Goal: Task Accomplishment & Management: Manage account settings

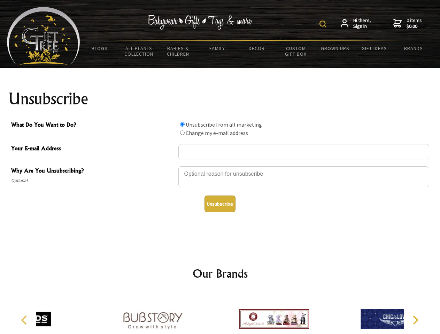
click at [324, 24] on img at bounding box center [322, 24] width 7 height 7
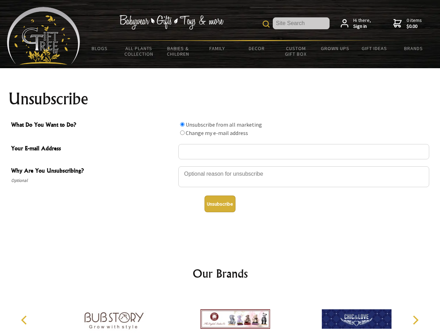
click at [220, 166] on div at bounding box center [303, 178] width 251 height 24
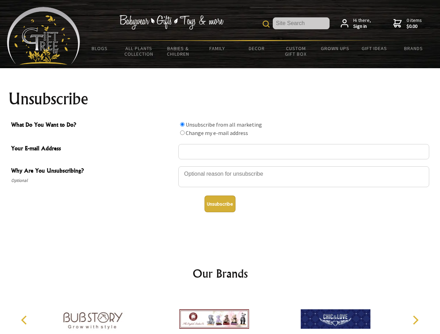
click at [182, 124] on input "What Do You Want to Do?" at bounding box center [182, 124] width 5 height 5
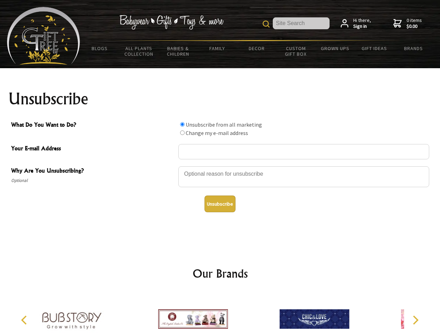
click at [182, 133] on input "What Do You Want to Do?" at bounding box center [182, 133] width 5 height 5
radio input "true"
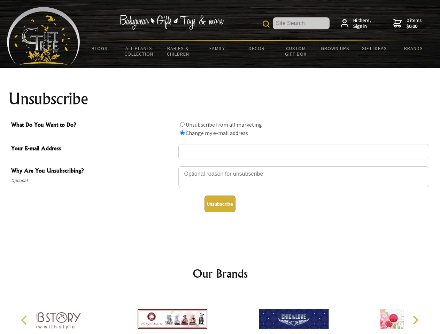
click at [220, 204] on button "Unsubscribe" at bounding box center [220, 204] width 31 height 17
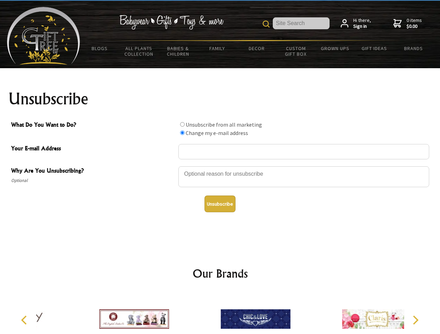
click at [220, 314] on div at bounding box center [255, 320] width 121 height 54
click at [25, 321] on icon "Previous" at bounding box center [24, 320] width 9 height 9
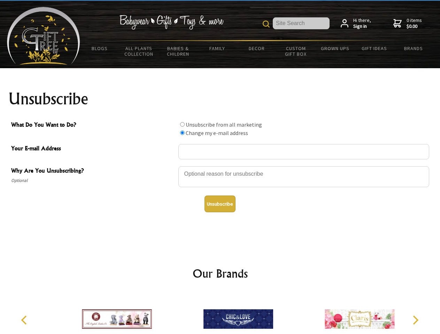
click at [415, 321] on icon "Next" at bounding box center [414, 320] width 9 height 9
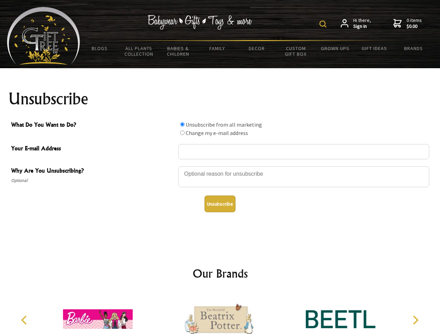
click at [324, 24] on img at bounding box center [322, 24] width 7 height 7
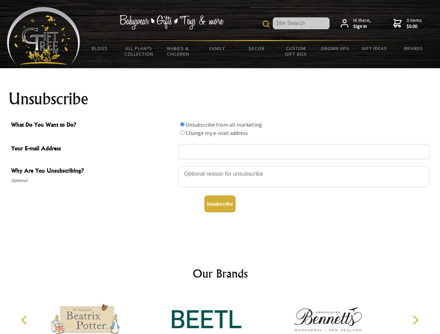
click at [220, 166] on div at bounding box center [303, 178] width 251 height 24
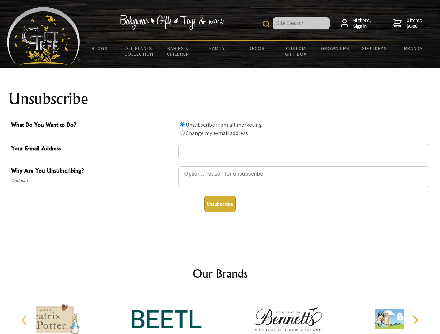
click at [182, 124] on input "What Do You Want to Do?" at bounding box center [182, 124] width 5 height 5
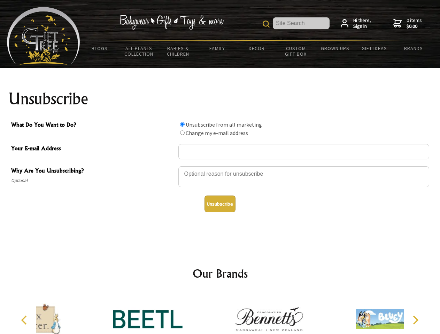
click at [182, 133] on input "What Do You Want to Do?" at bounding box center [182, 133] width 5 height 5
radio input "true"
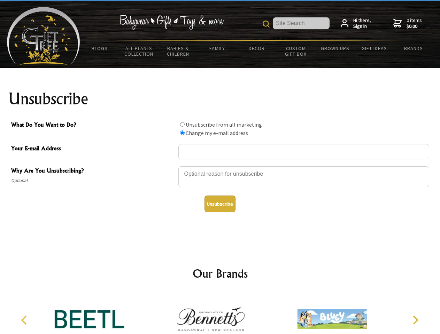
click at [220, 204] on button "Unsubscribe" at bounding box center [220, 204] width 31 height 17
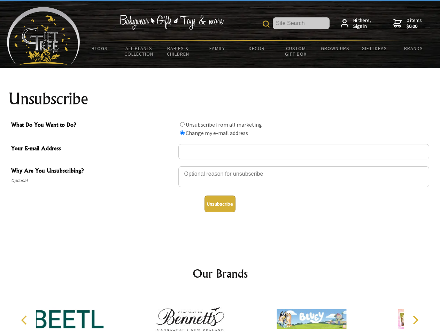
click at [25, 321] on icon "Previous" at bounding box center [24, 320] width 9 height 9
click at [415, 321] on icon "Next" at bounding box center [414, 320] width 9 height 9
